Goal: Feedback & Contribution: Contribute content

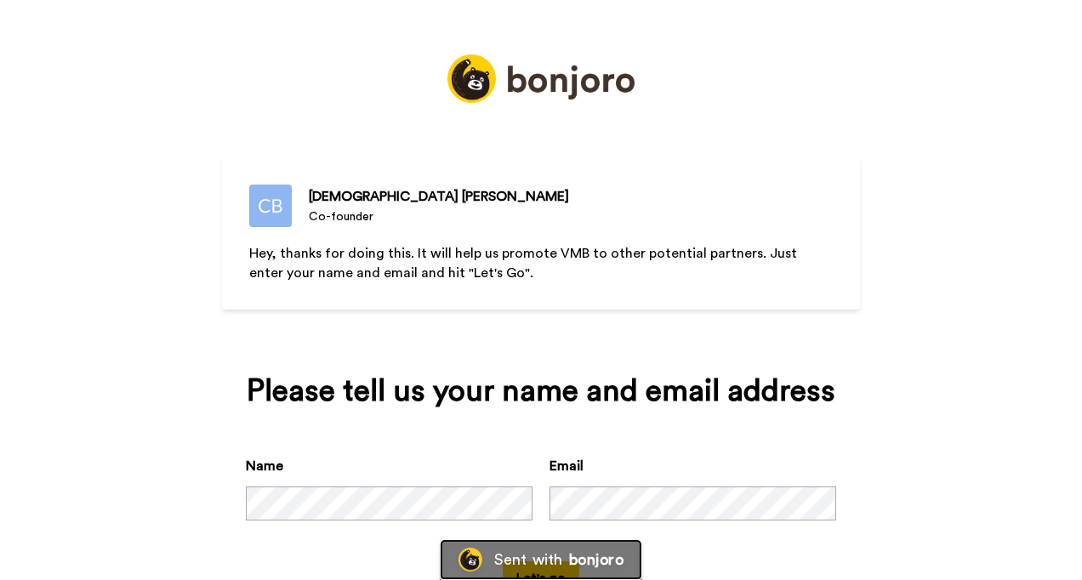
click at [487, 552] on div "Sent with bonjoro" at bounding box center [541, 559] width 202 height 41
click at [77, 419] on div "[PERSON_NAME] Co-founder Hey, thanks for doing this. It will help us promote VM…" at bounding box center [541, 290] width 1082 height 580
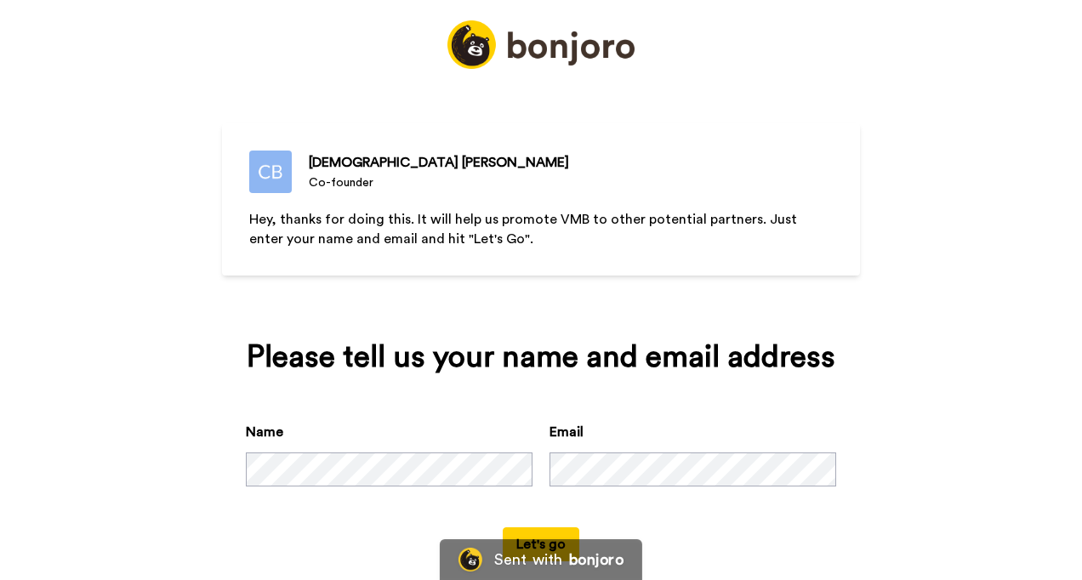
scroll to position [63, 0]
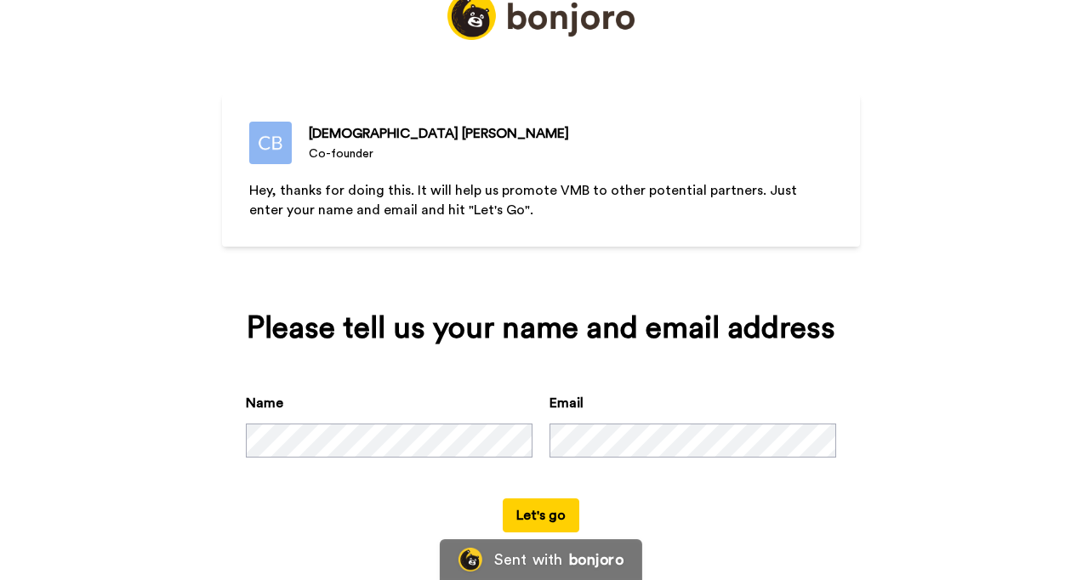
click at [529, 508] on button "Let's go" at bounding box center [541, 516] width 77 height 34
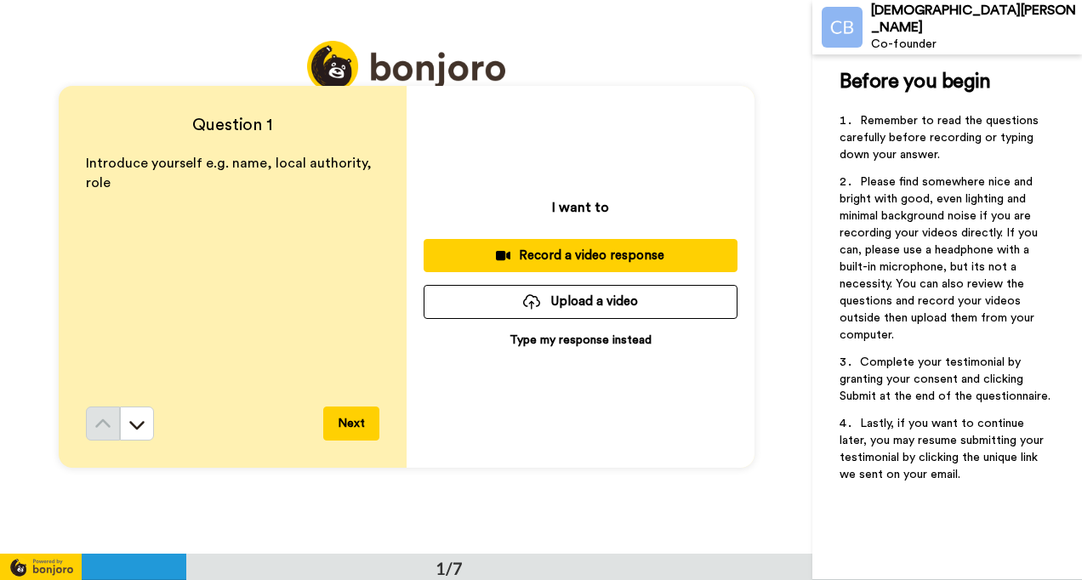
click at [458, 252] on div "Record a video response" at bounding box center [580, 256] width 287 height 18
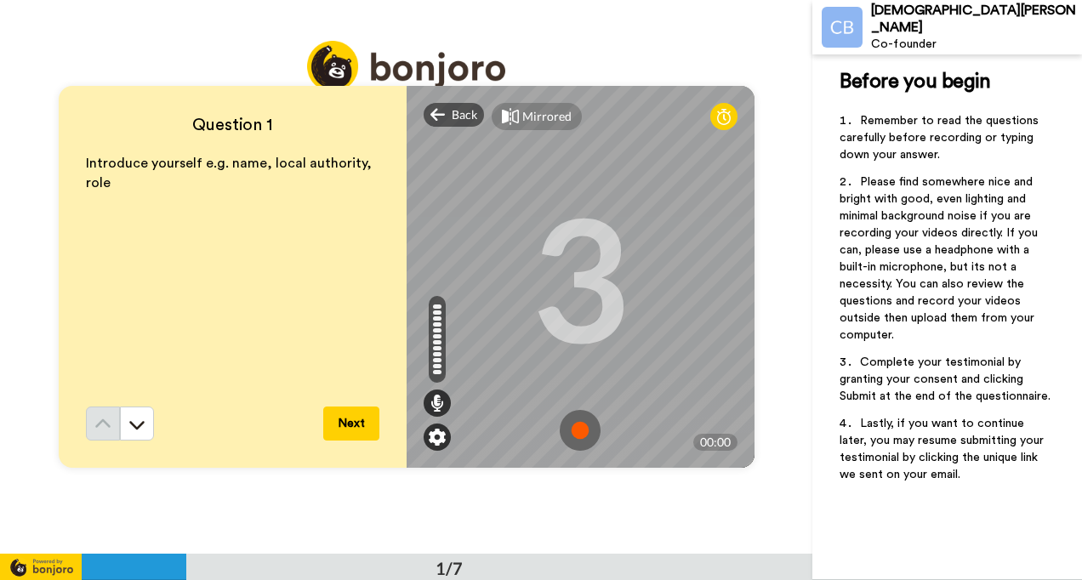
click at [432, 441] on img at bounding box center [437, 437] width 17 height 17
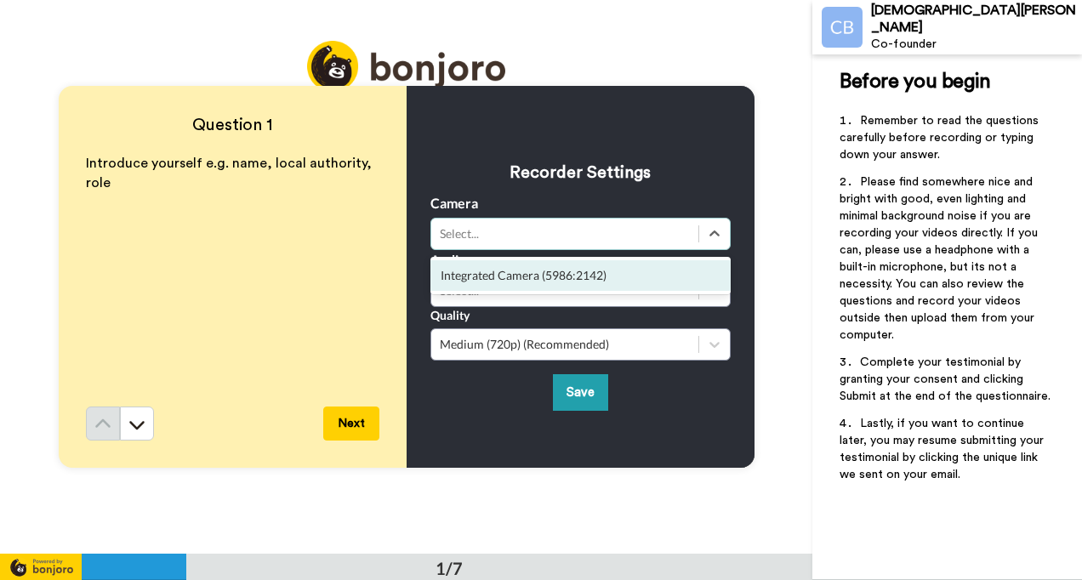
click at [498, 231] on div "Select..." at bounding box center [565, 233] width 250 height 17
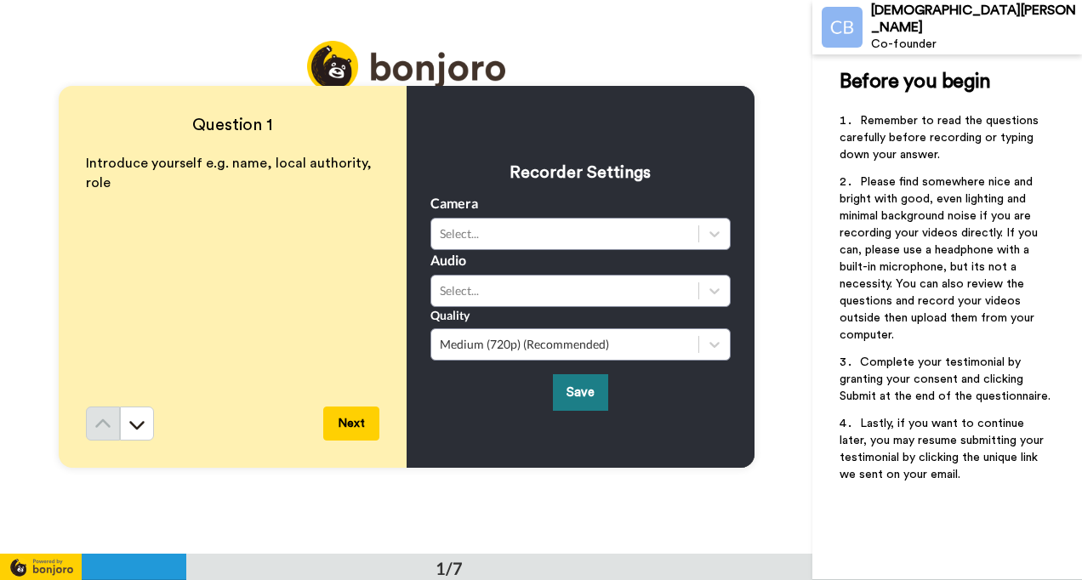
click at [563, 386] on button "Save" at bounding box center [580, 392] width 55 height 37
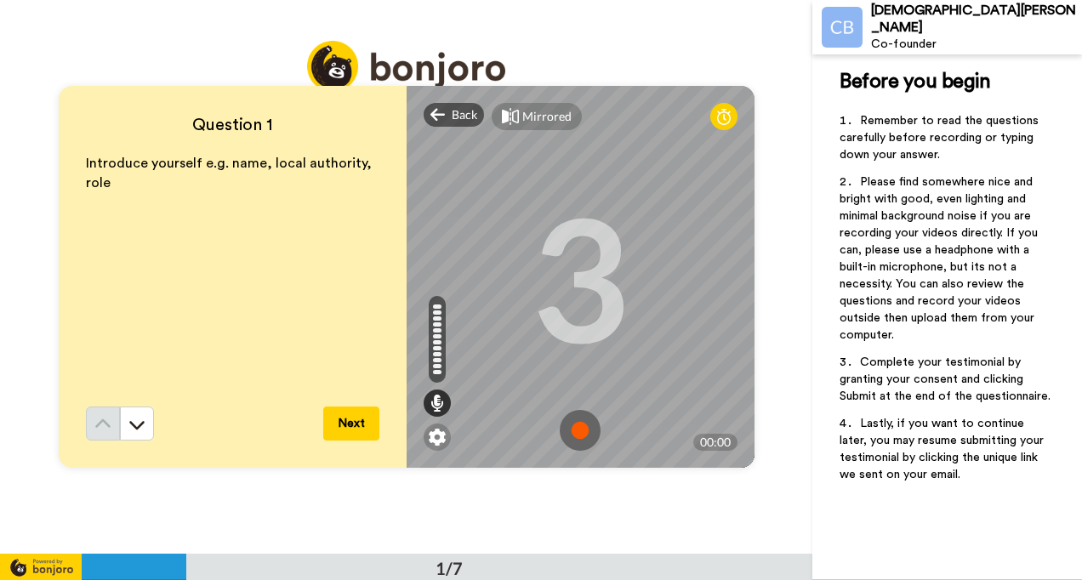
click at [592, 431] on img at bounding box center [580, 430] width 41 height 41
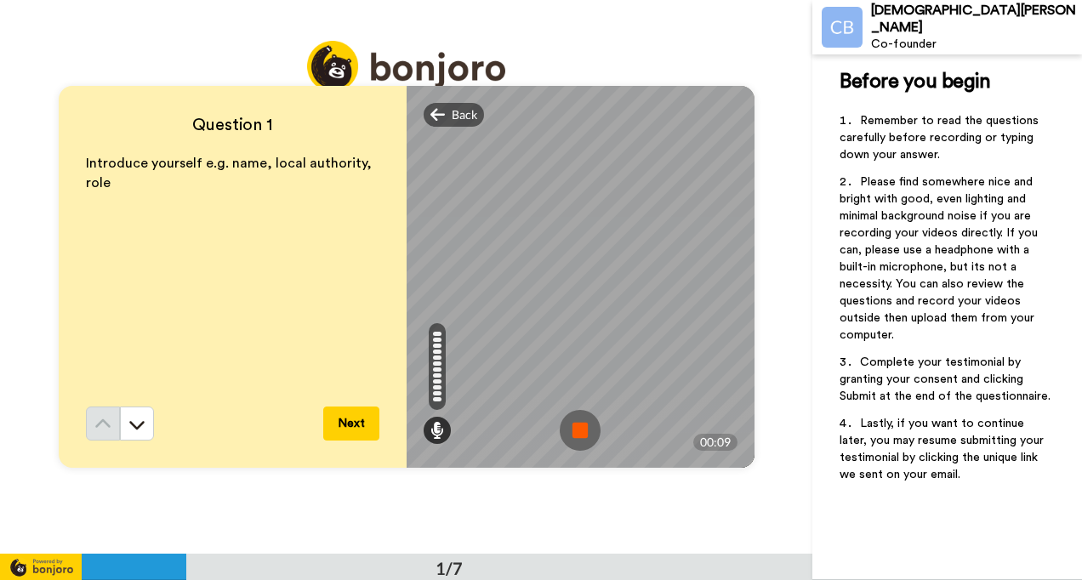
click at [563, 437] on img at bounding box center [580, 430] width 41 height 41
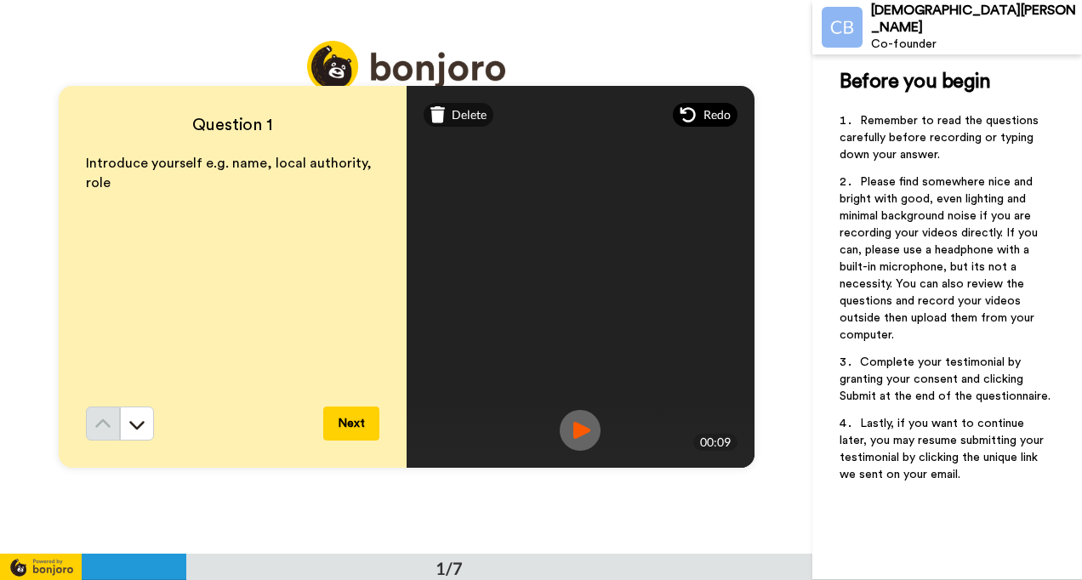
click at [693, 114] on div "Redo" at bounding box center [705, 115] width 65 height 24
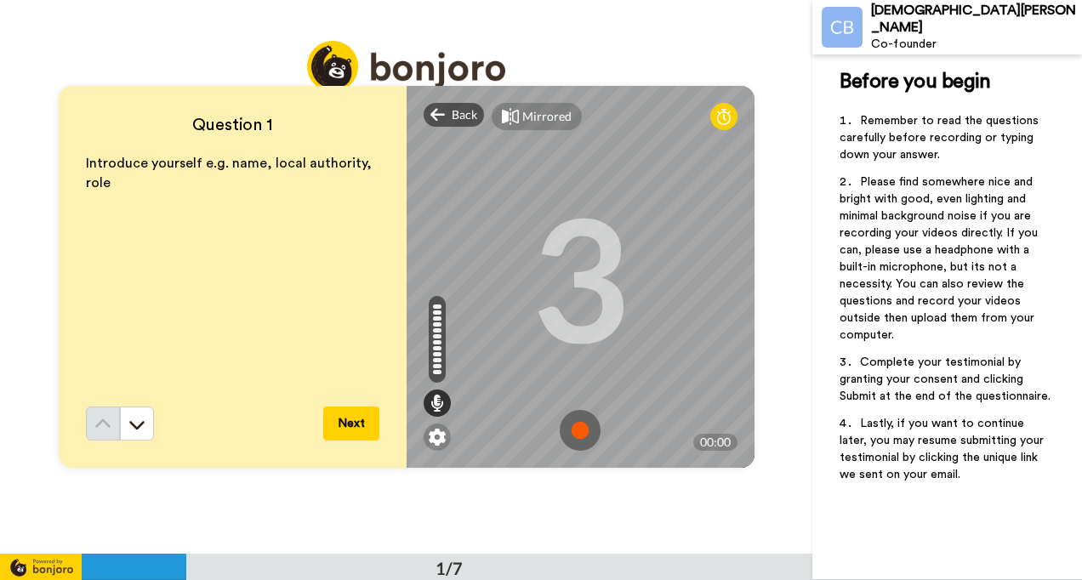
click at [580, 440] on img at bounding box center [580, 430] width 41 height 41
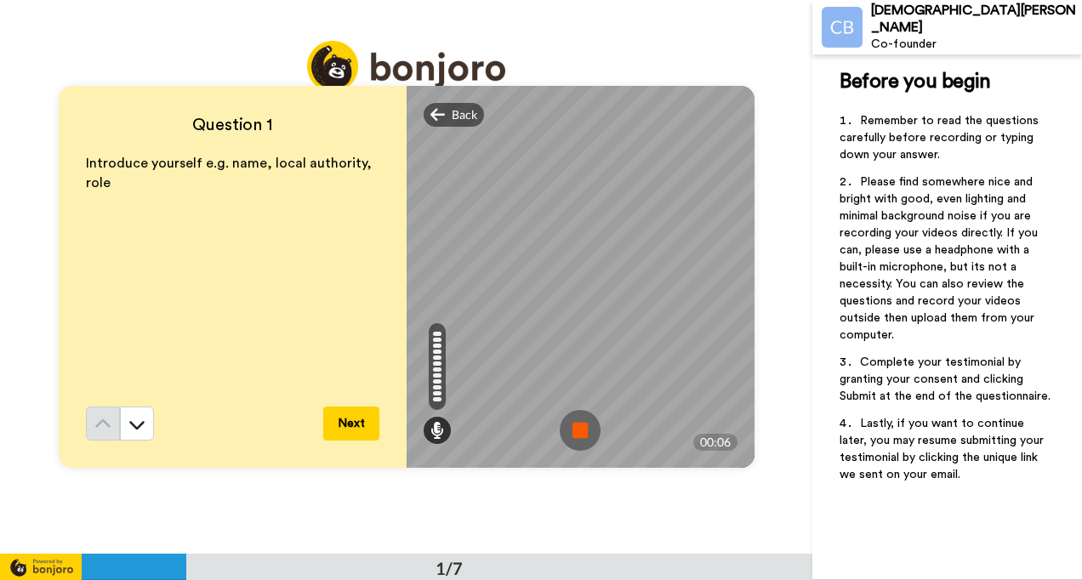
click at [352, 417] on button "Next" at bounding box center [351, 424] width 56 height 34
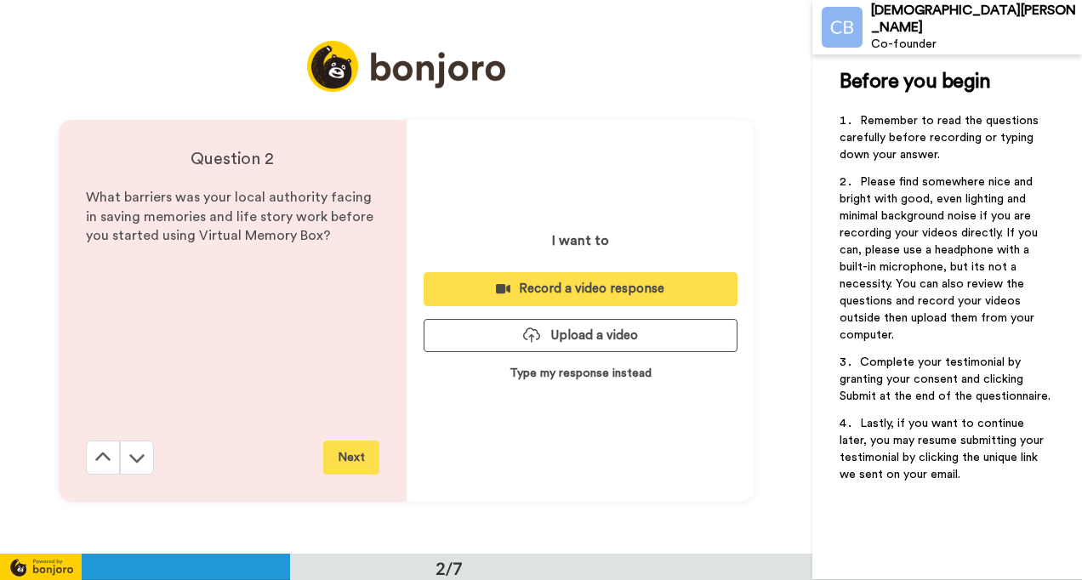
scroll to position [555, 0]
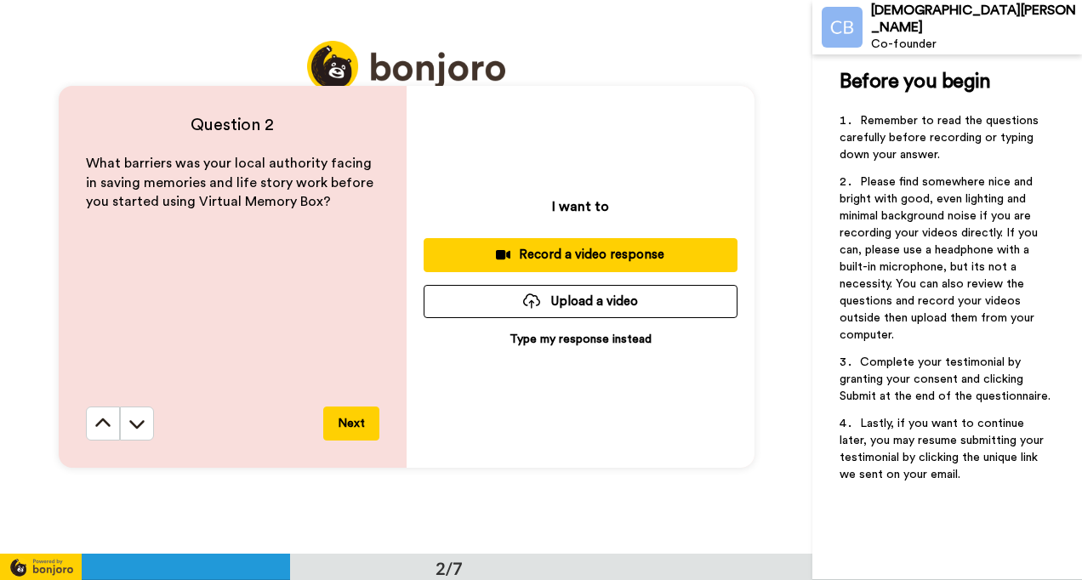
click at [583, 259] on div "Record a video response" at bounding box center [580, 255] width 287 height 18
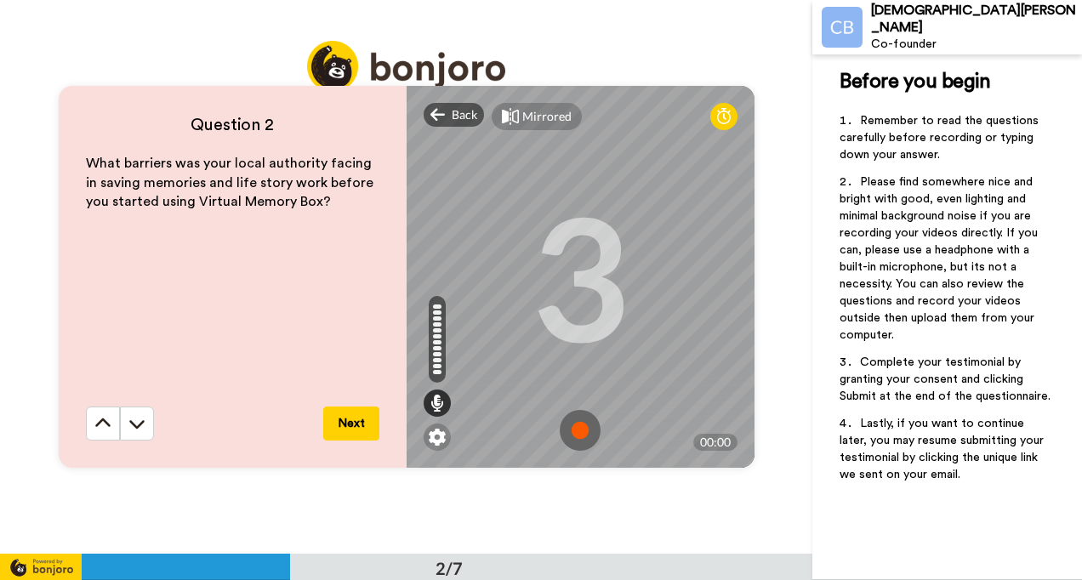
click at [575, 420] on img at bounding box center [580, 430] width 41 height 41
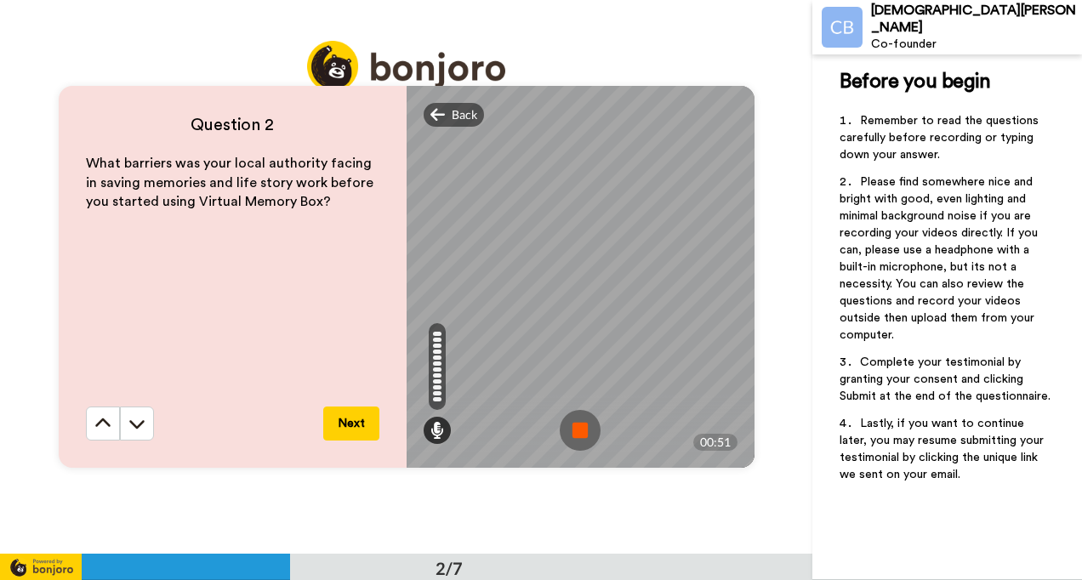
click at [575, 420] on img at bounding box center [580, 430] width 41 height 41
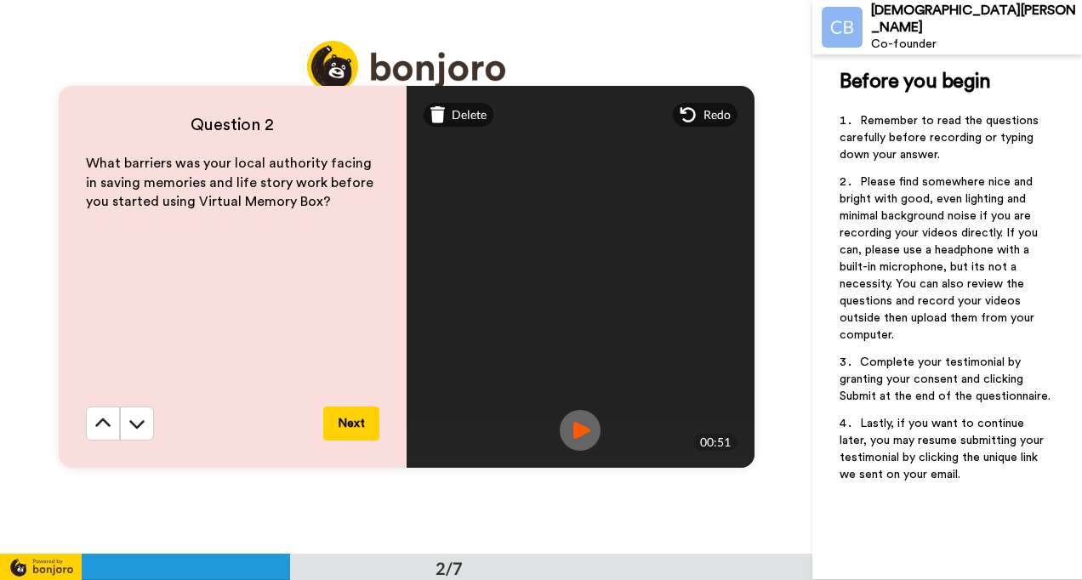
click at [359, 430] on button "Next" at bounding box center [351, 424] width 56 height 34
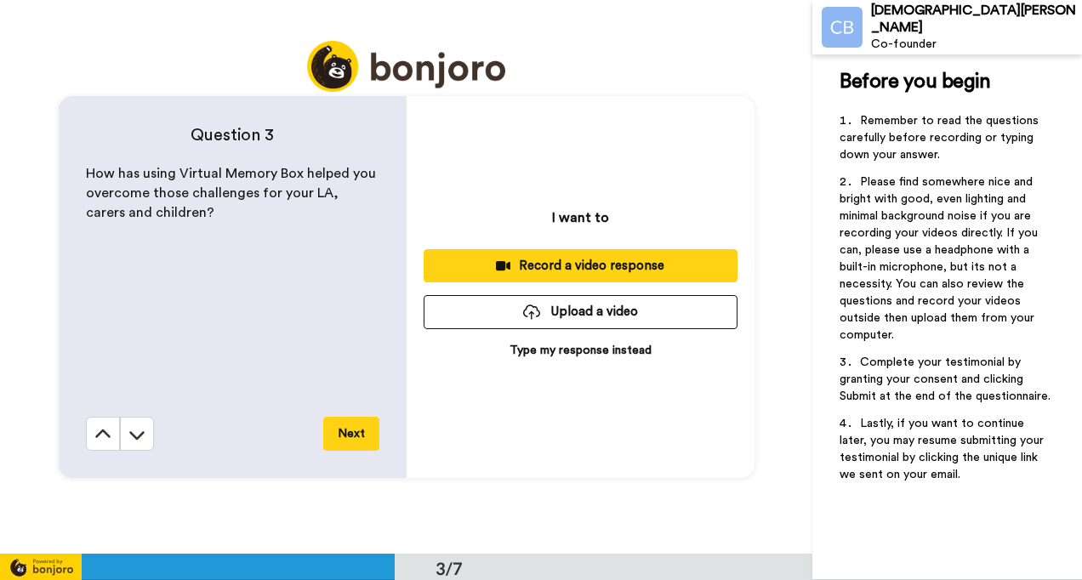
scroll to position [1109, 0]
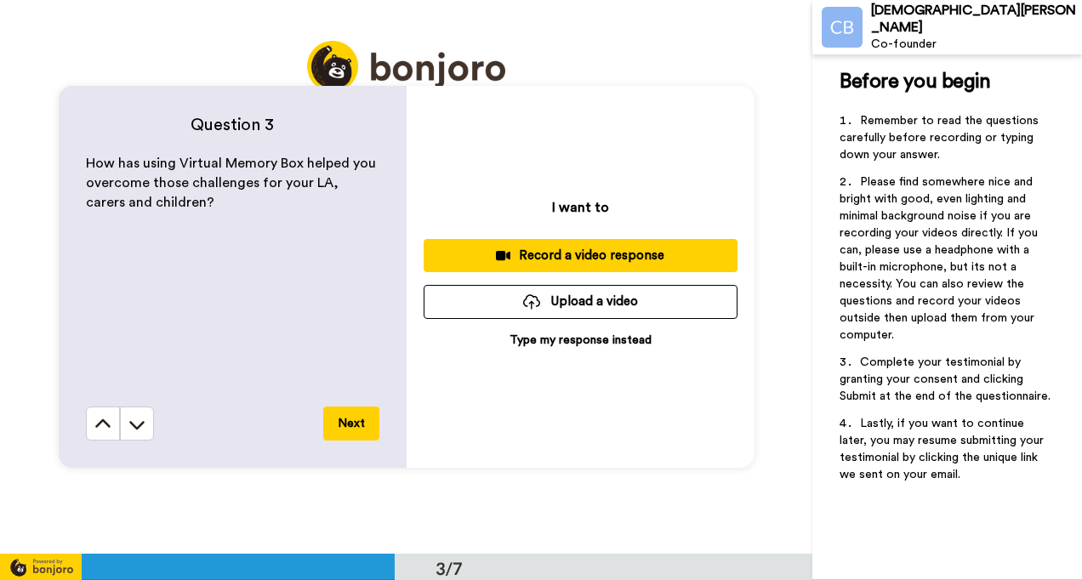
click at [551, 257] on div "Record a video response" at bounding box center [580, 256] width 287 height 18
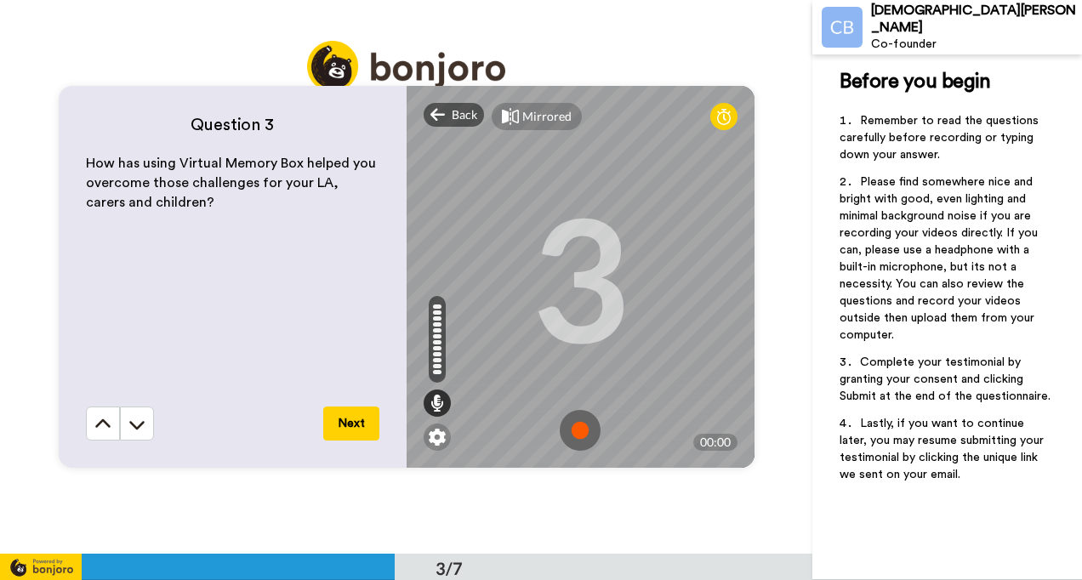
click at [570, 420] on img at bounding box center [580, 430] width 41 height 41
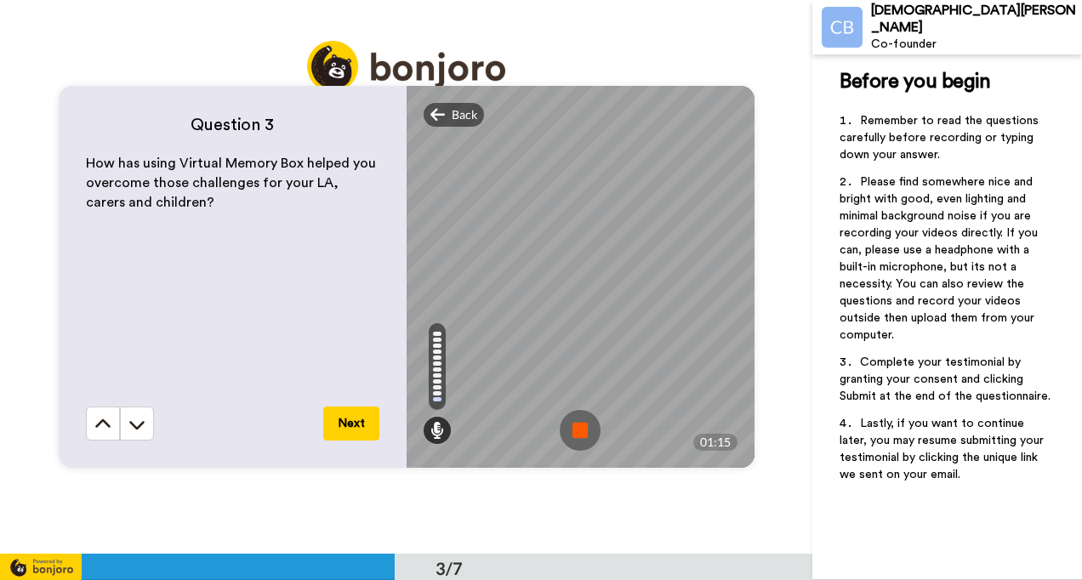
click at [577, 428] on img at bounding box center [580, 430] width 41 height 41
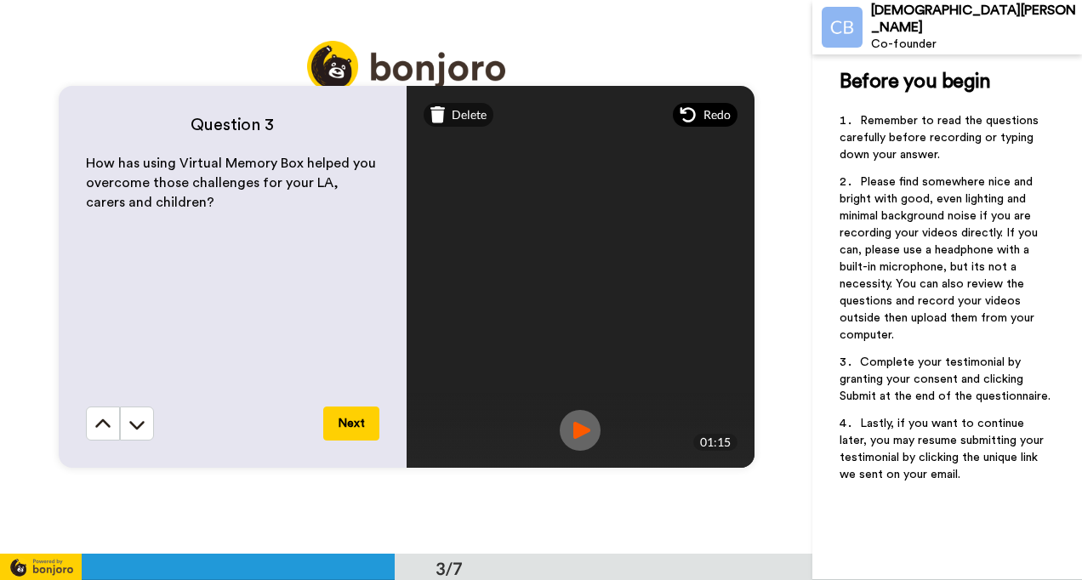
click at [693, 113] on div "Redo" at bounding box center [705, 115] width 65 height 24
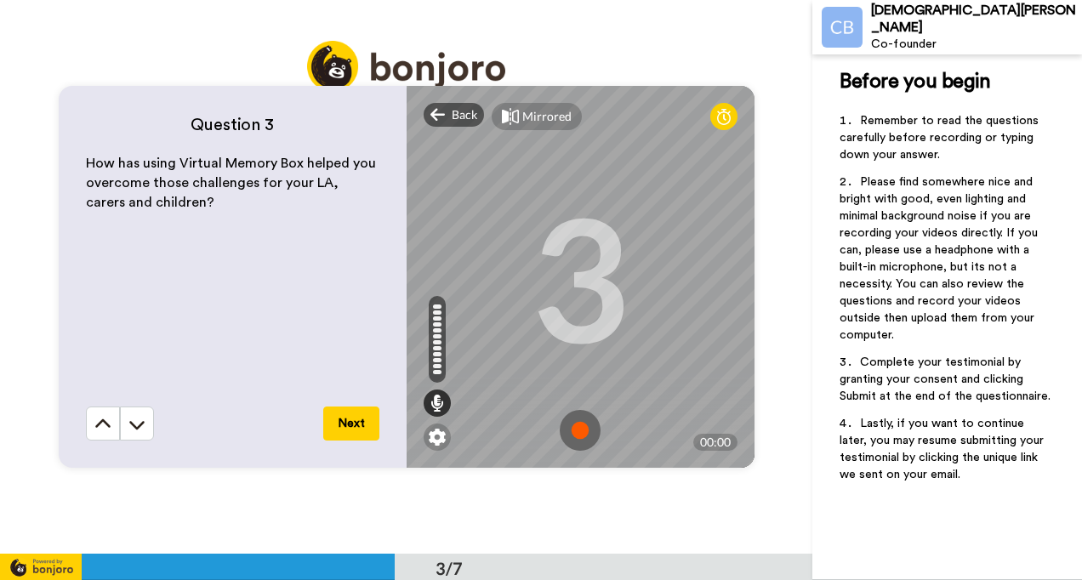
click at [575, 429] on img at bounding box center [580, 430] width 41 height 41
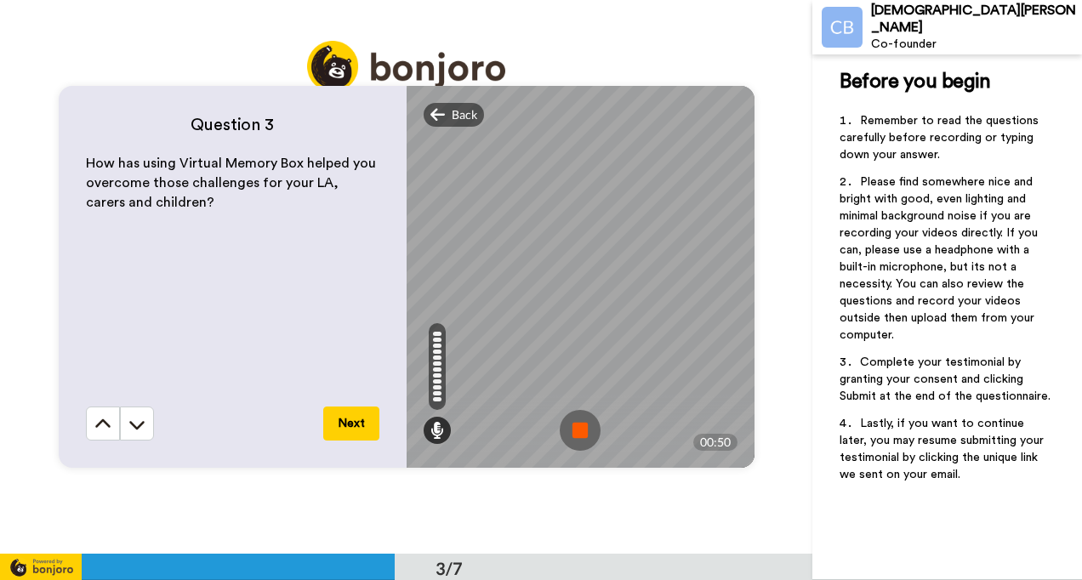
click at [575, 429] on img at bounding box center [580, 430] width 41 height 41
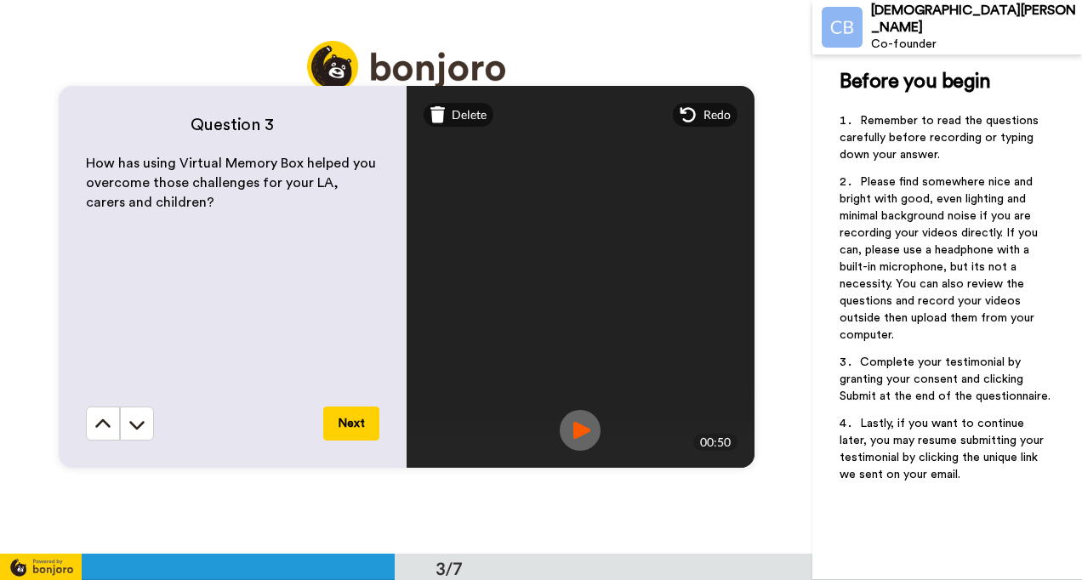
click at [340, 418] on button "Next" at bounding box center [351, 424] width 56 height 34
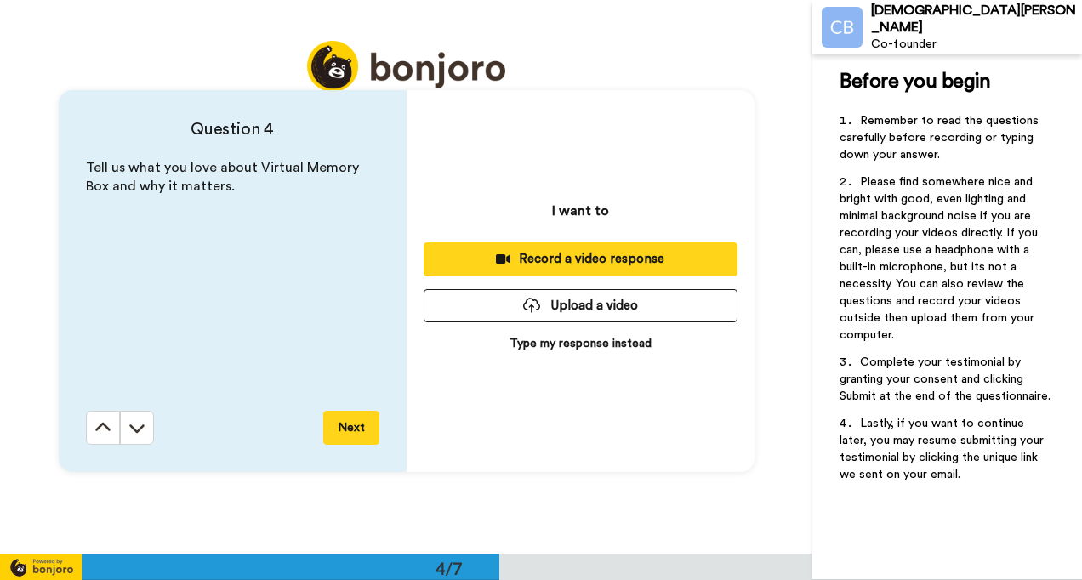
scroll to position [1663, 0]
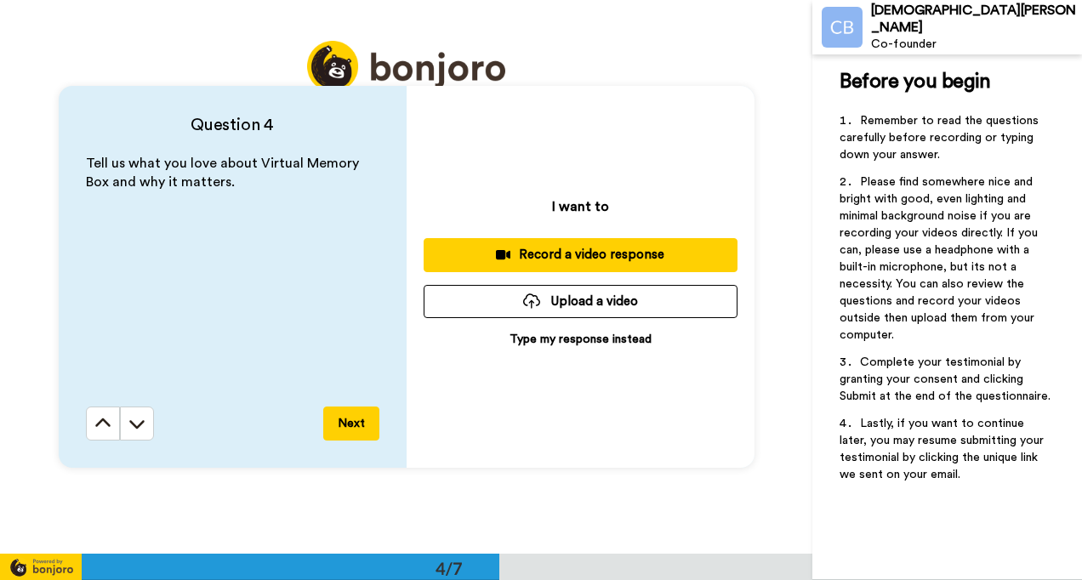
click at [560, 257] on div "Record a video response" at bounding box center [580, 255] width 287 height 18
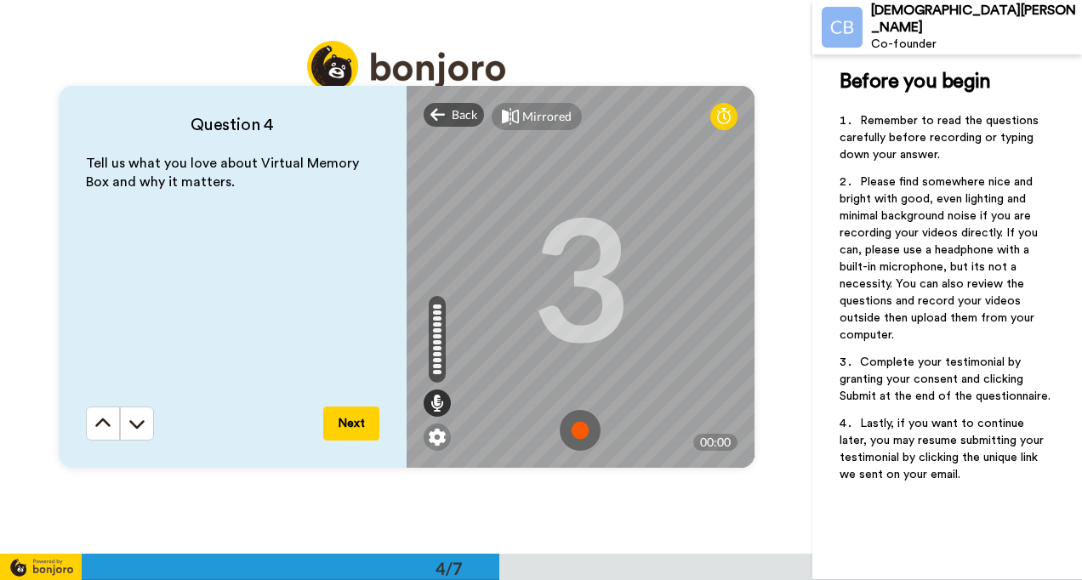
click at [578, 419] on img at bounding box center [580, 430] width 41 height 41
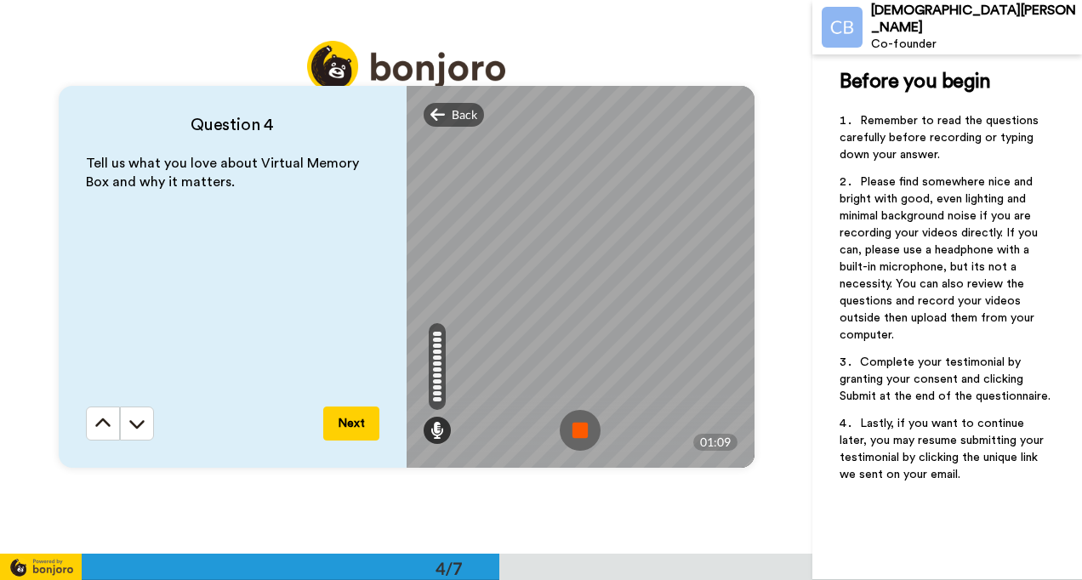
click at [578, 419] on img at bounding box center [580, 430] width 41 height 41
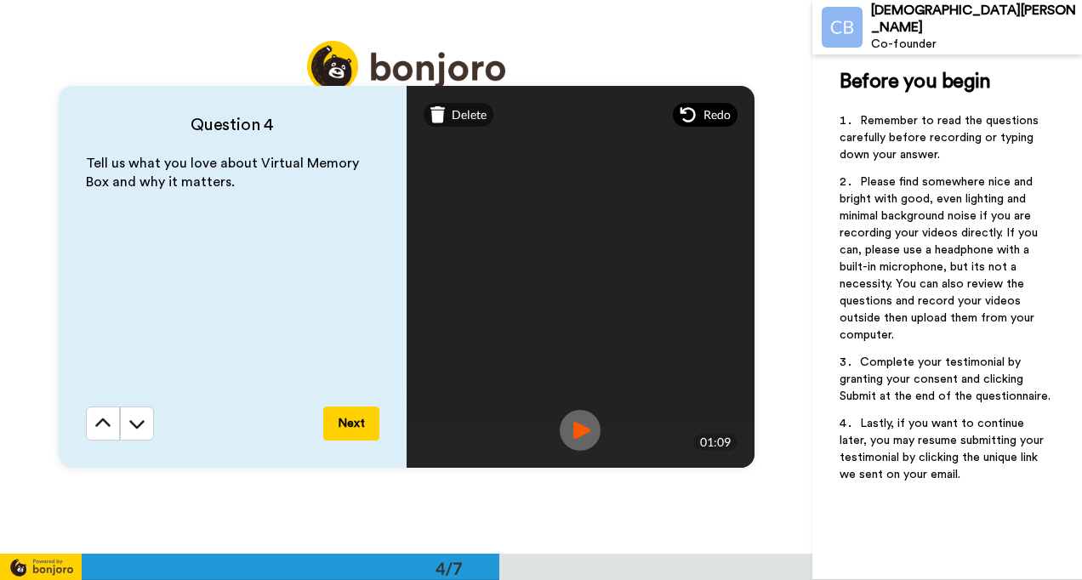
click at [704, 107] on span "Redo" at bounding box center [717, 114] width 27 height 17
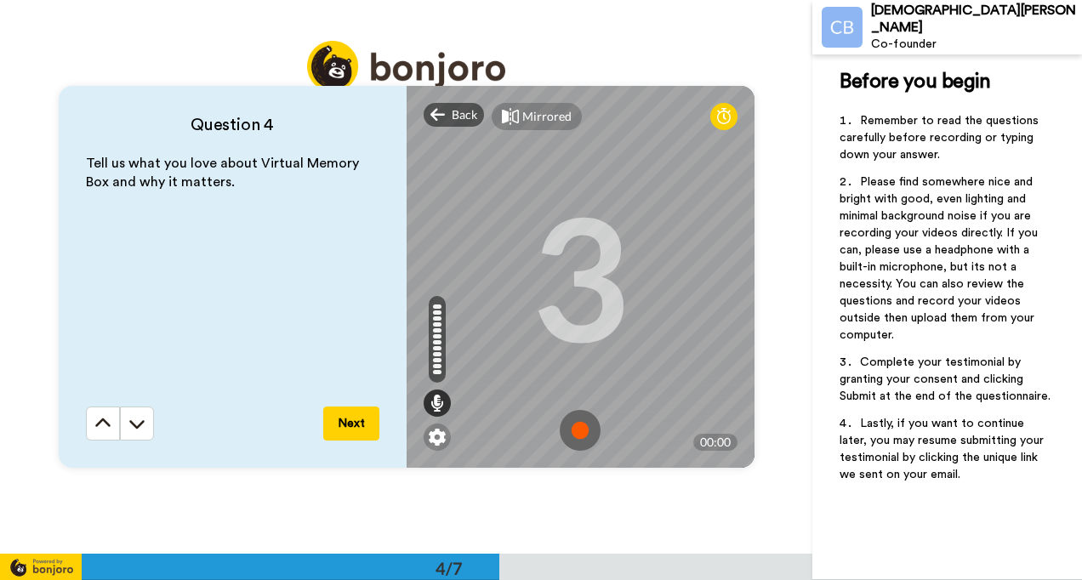
click at [584, 432] on img at bounding box center [580, 430] width 41 height 41
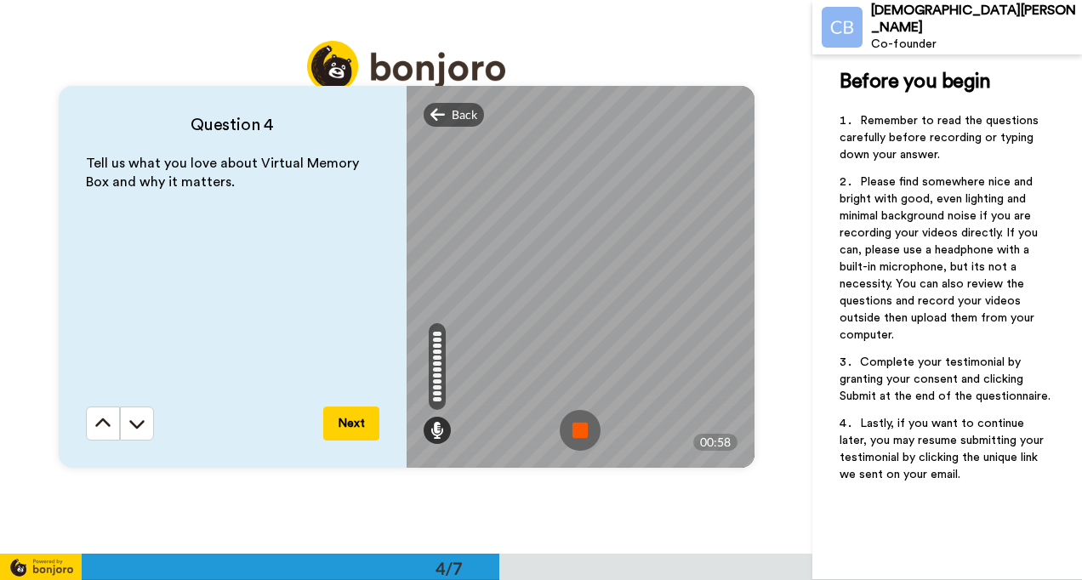
click at [584, 432] on img at bounding box center [580, 430] width 41 height 41
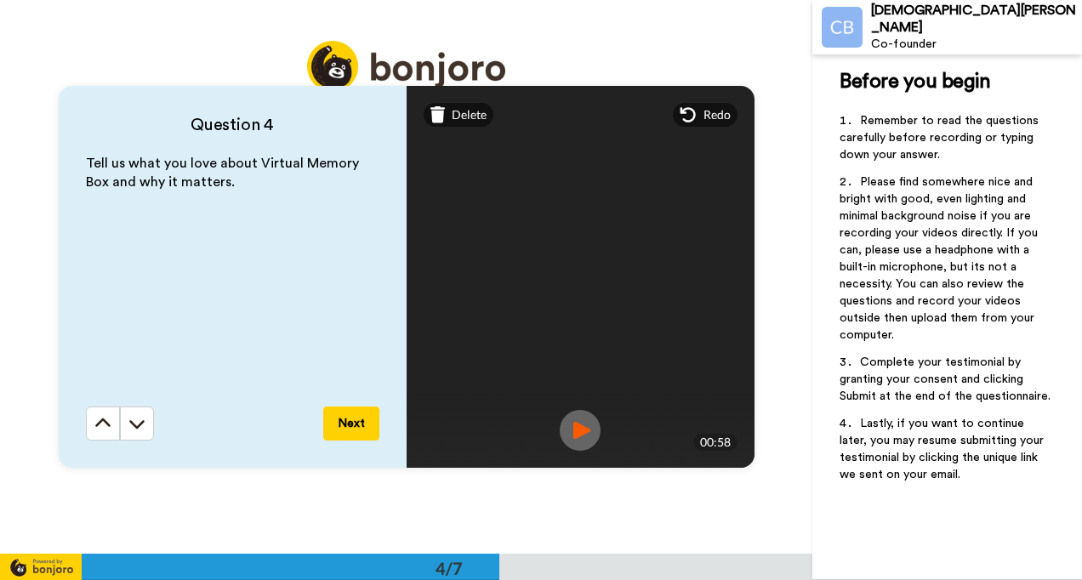
click at [345, 410] on button "Next" at bounding box center [351, 424] width 56 height 34
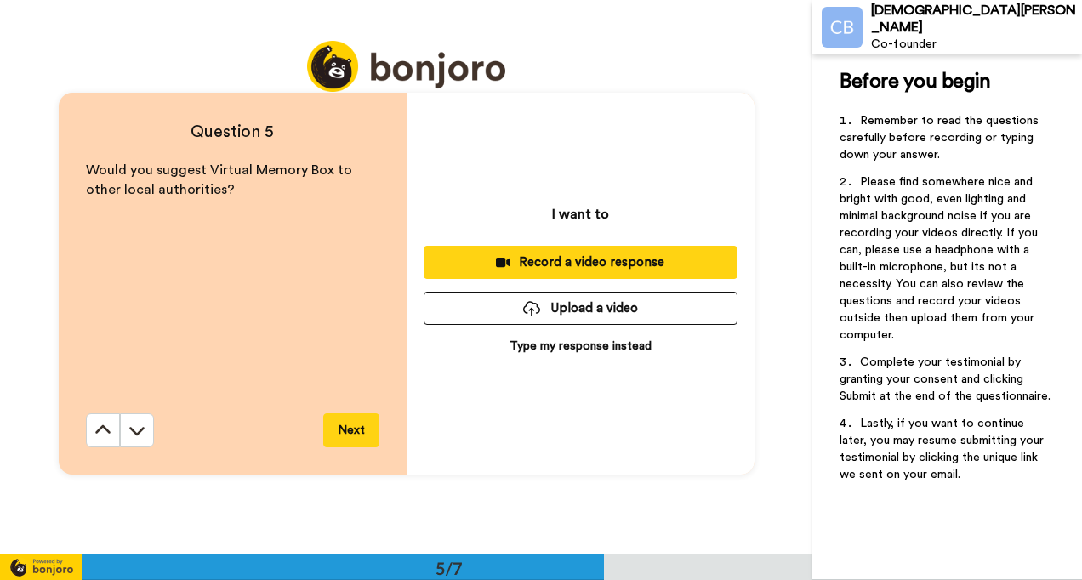
scroll to position [2217, 0]
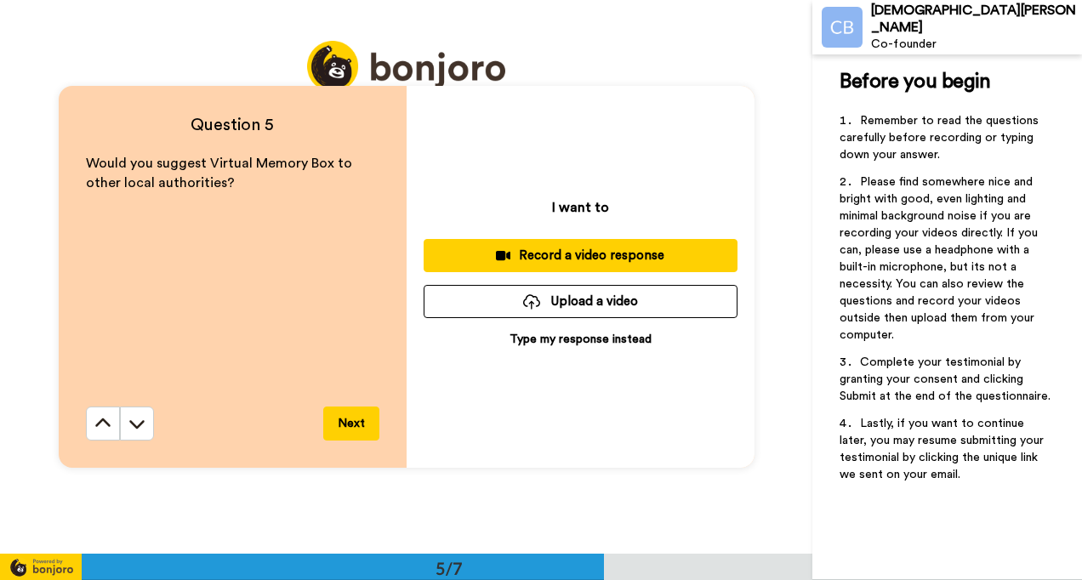
click at [572, 247] on div "Record a video response" at bounding box center [580, 256] width 287 height 18
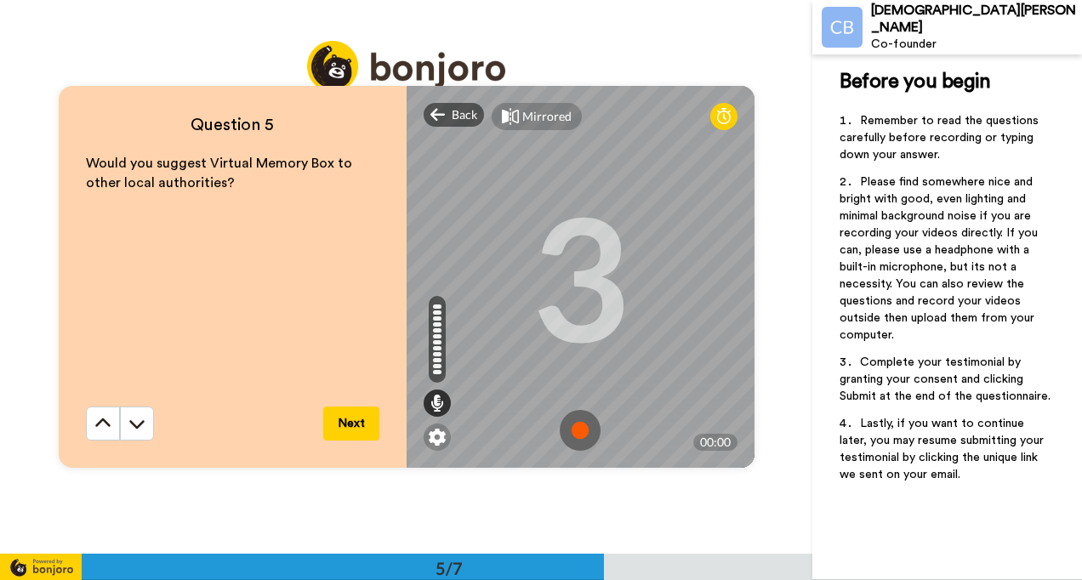
click at [573, 420] on img at bounding box center [580, 430] width 41 height 41
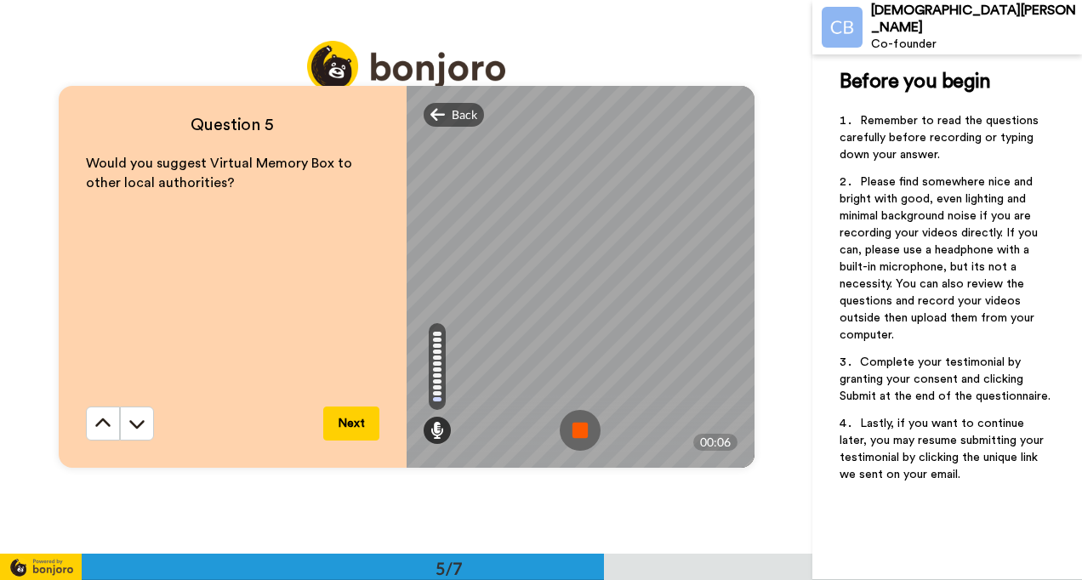
click at [584, 434] on img at bounding box center [580, 430] width 41 height 41
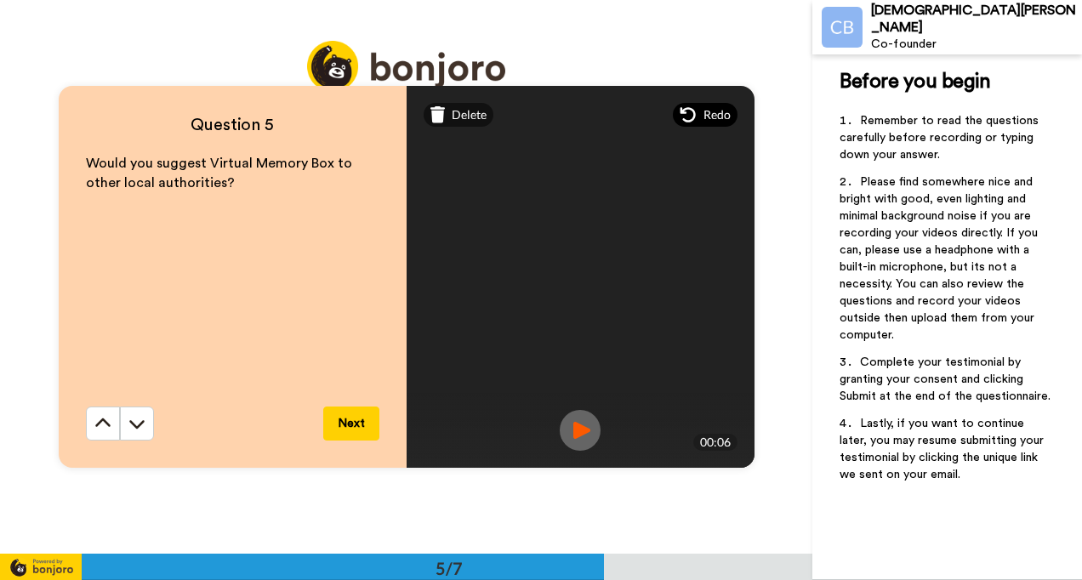
click at [691, 114] on icon at bounding box center [687, 114] width 15 height 15
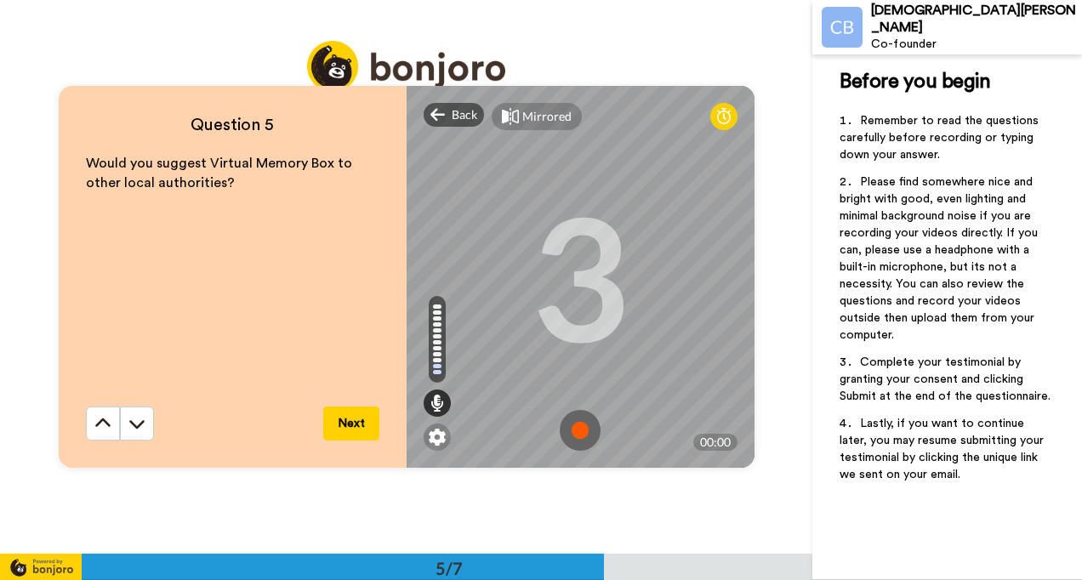
click at [570, 432] on img at bounding box center [580, 430] width 41 height 41
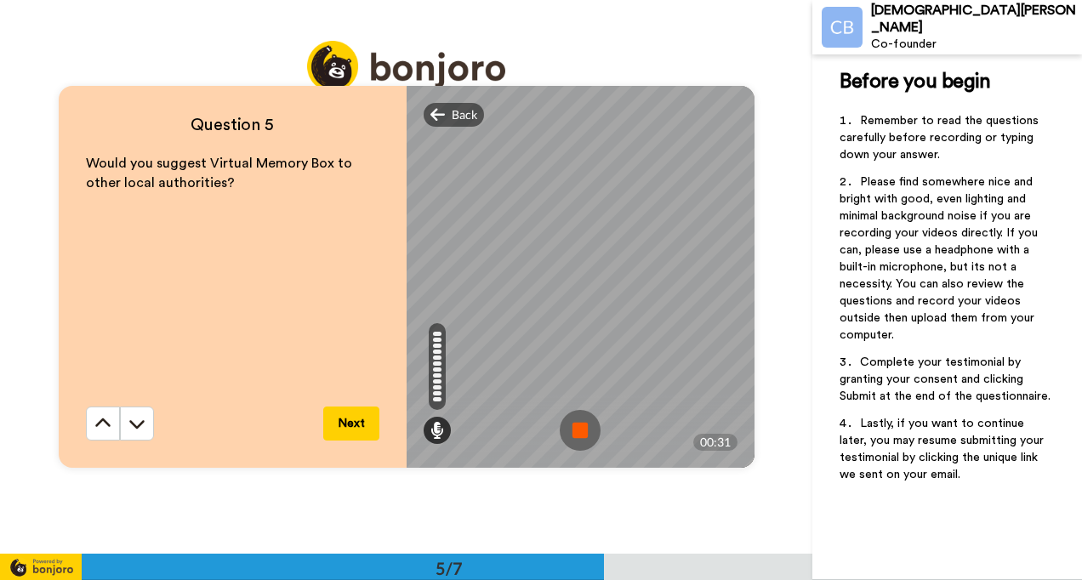
click at [570, 432] on img at bounding box center [580, 430] width 41 height 41
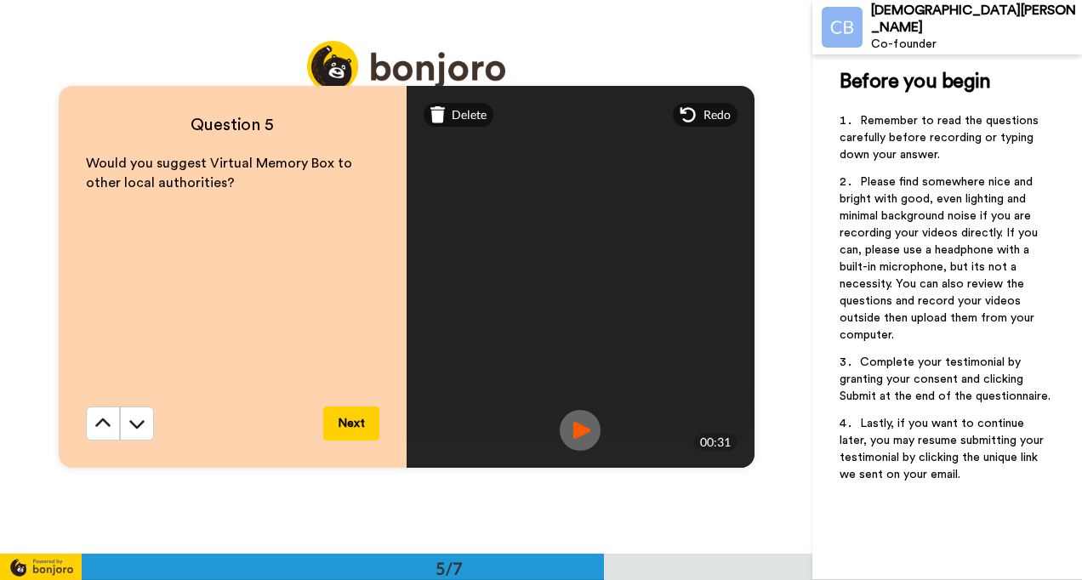
click at [341, 422] on button "Next" at bounding box center [351, 424] width 56 height 34
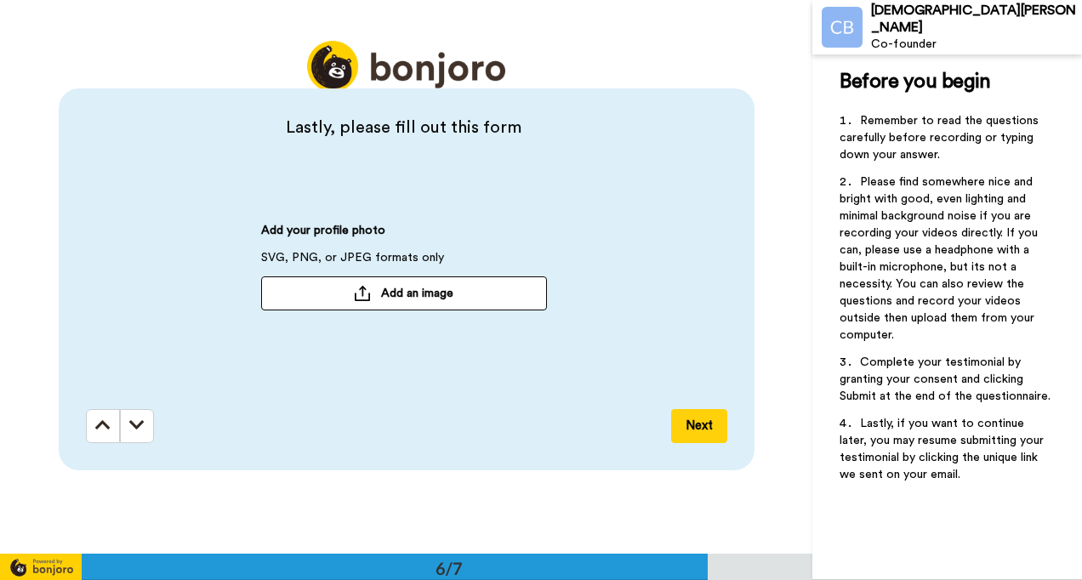
scroll to position [2772, 0]
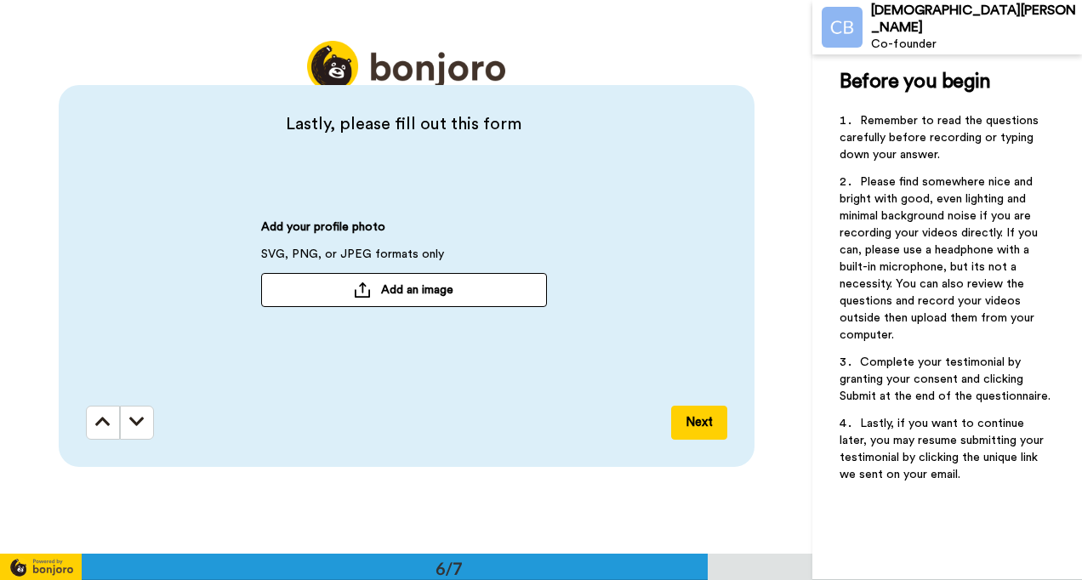
click at [444, 294] on span "Add an image" at bounding box center [417, 290] width 72 height 17
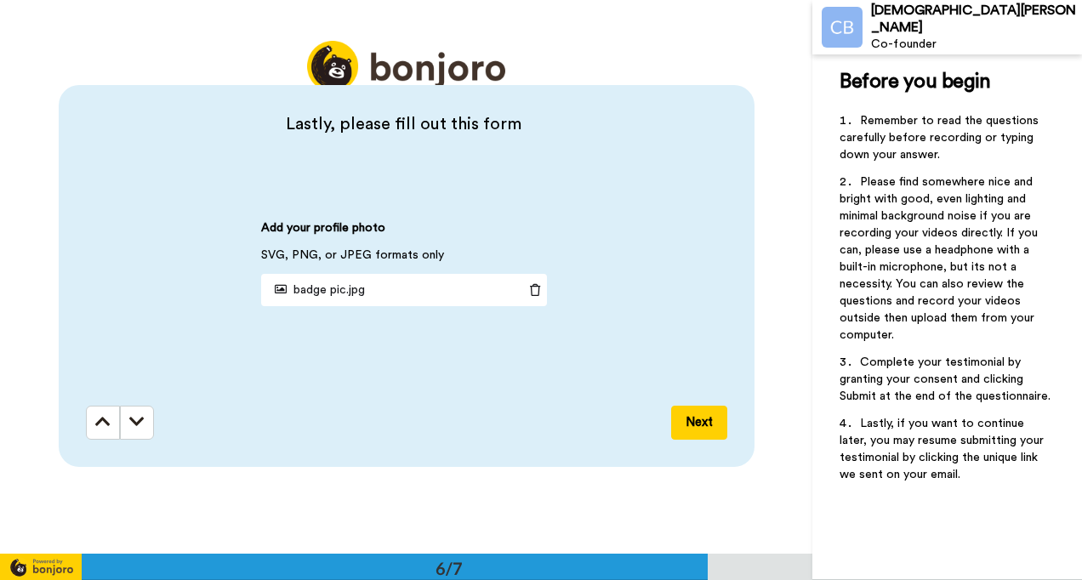
click at [708, 438] on button "Next" at bounding box center [699, 423] width 56 height 34
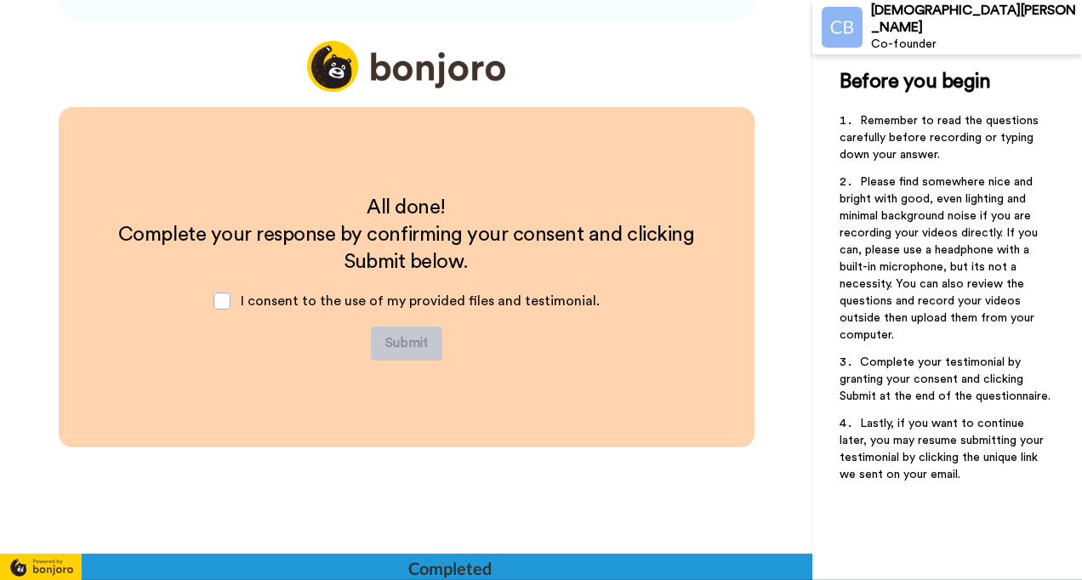
scroll to position [3218, 0]
click at [220, 295] on span at bounding box center [222, 301] width 17 height 17
click at [417, 354] on button "Submit" at bounding box center [406, 344] width 71 height 34
